Goal: Navigation & Orientation: Find specific page/section

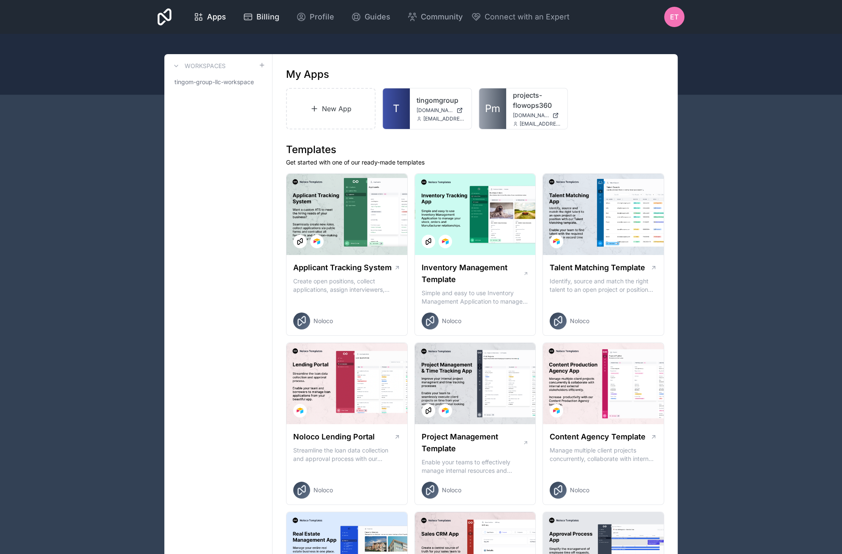
click at [260, 19] on span "Billing" at bounding box center [268, 17] width 23 height 12
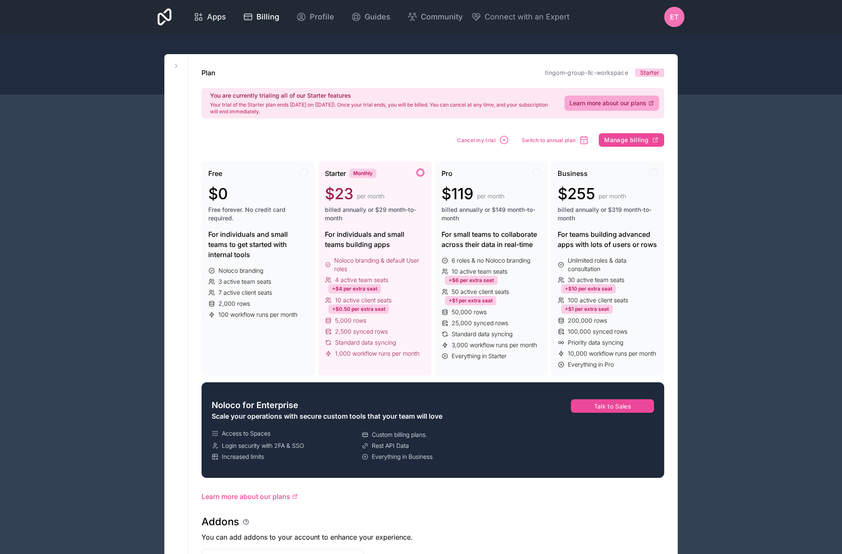
click at [205, 18] on div "Apps" at bounding box center [210, 17] width 33 height 12
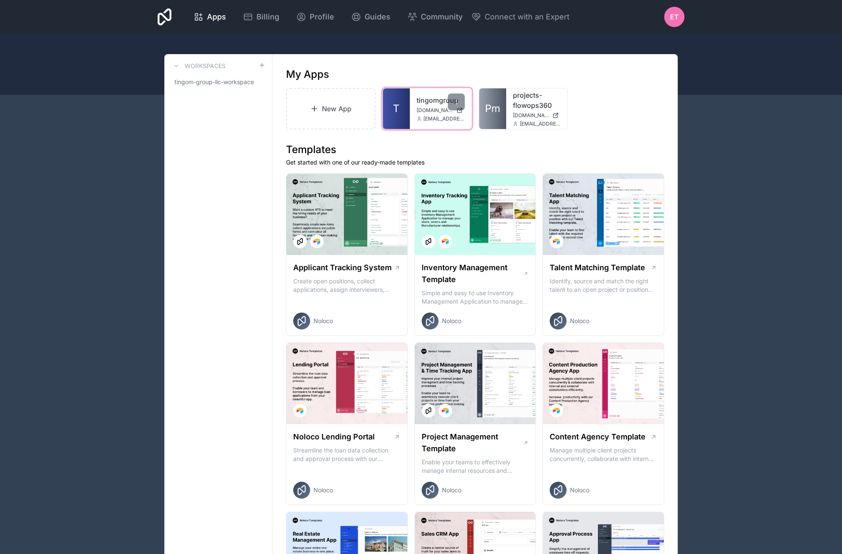
click at [444, 108] on span "[DOMAIN_NAME]" at bounding box center [435, 110] width 36 height 7
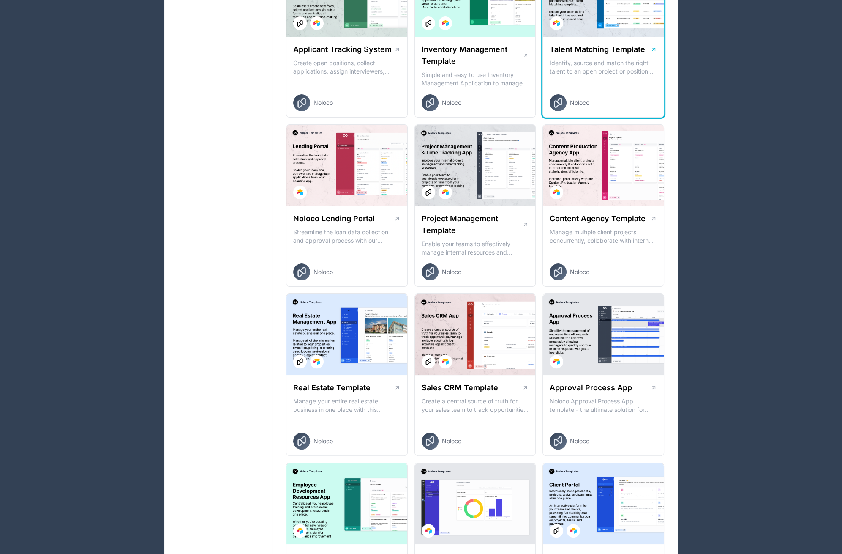
scroll to position [5, 0]
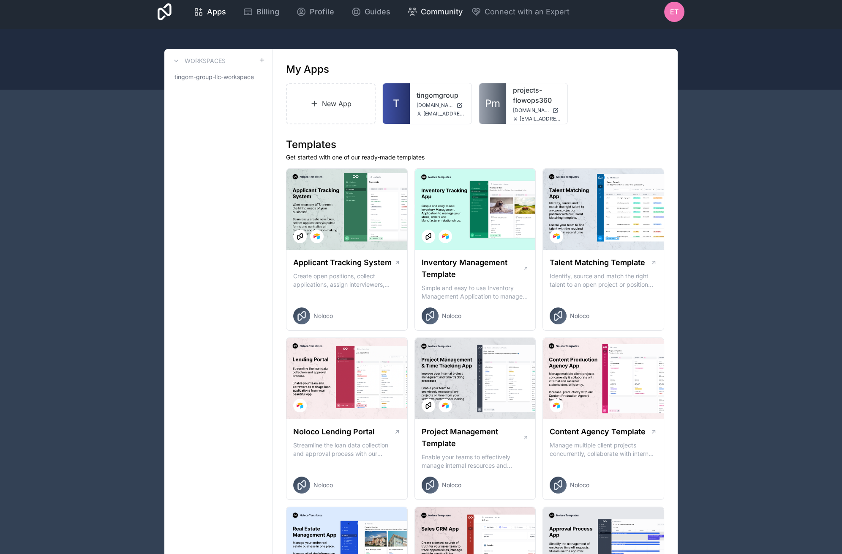
click at [431, 18] on link "Community" at bounding box center [435, 12] width 69 height 19
